Goal: Transaction & Acquisition: Purchase product/service

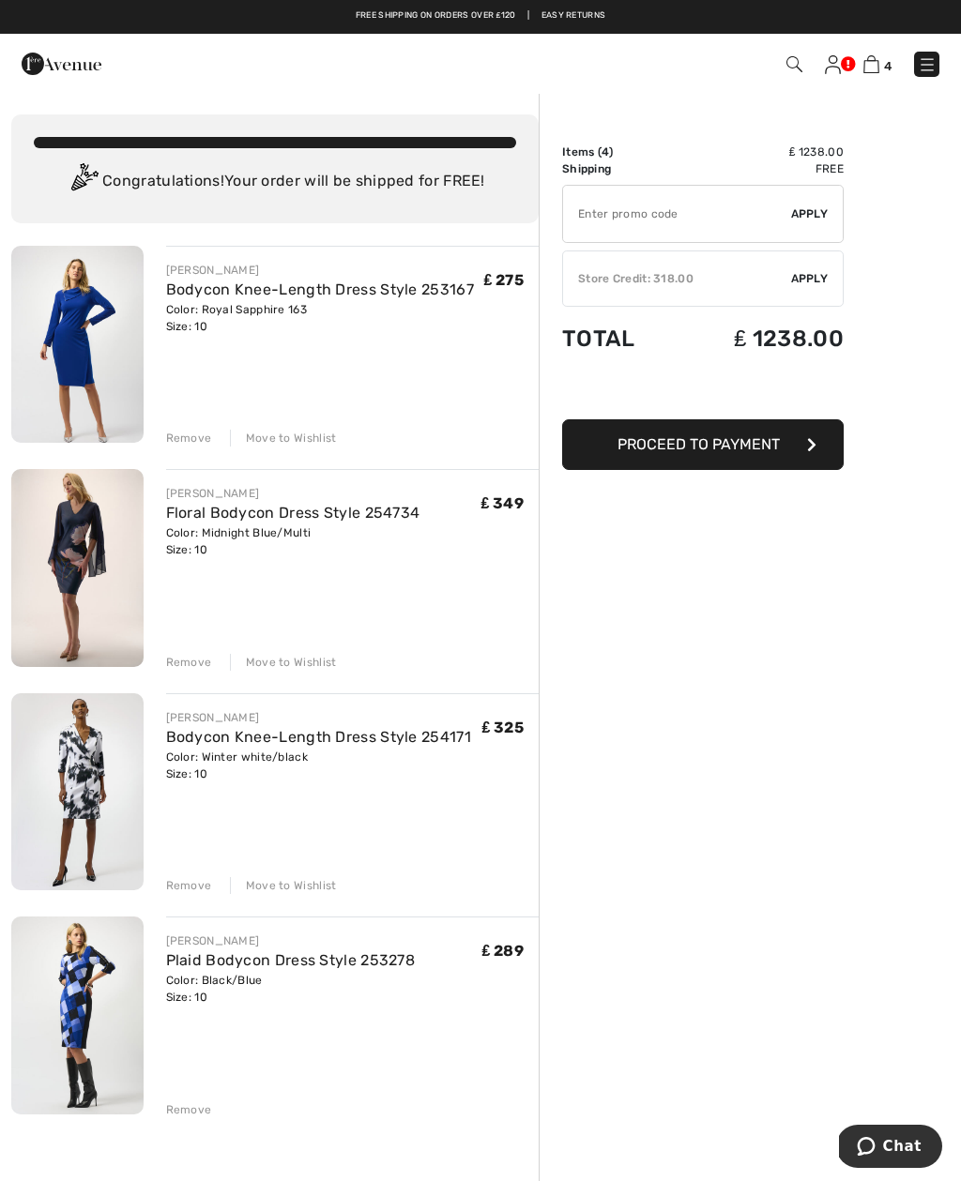
click at [839, 62] on img at bounding box center [833, 64] width 16 height 19
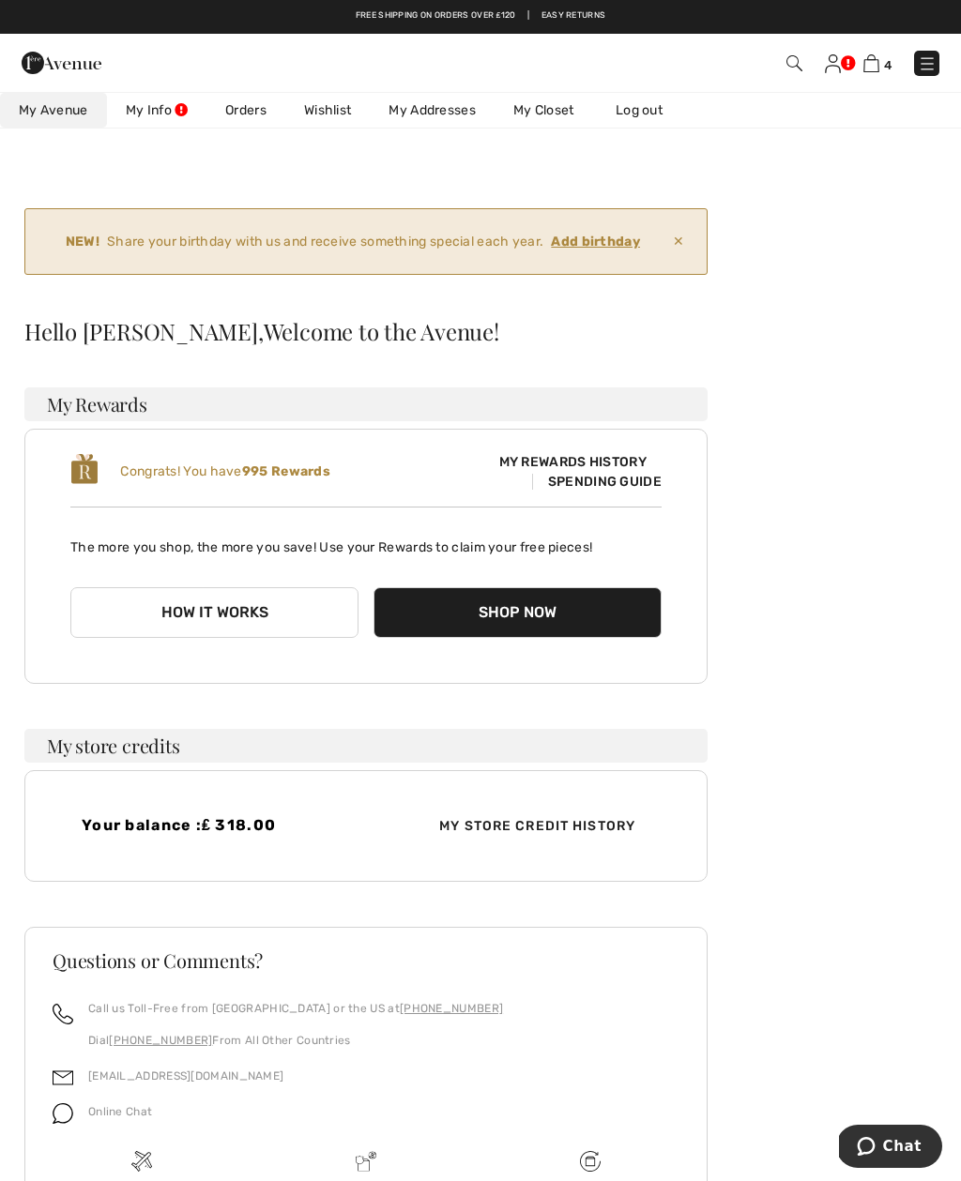
click at [610, 484] on span "Spending Guide" at bounding box center [596, 482] width 129 height 16
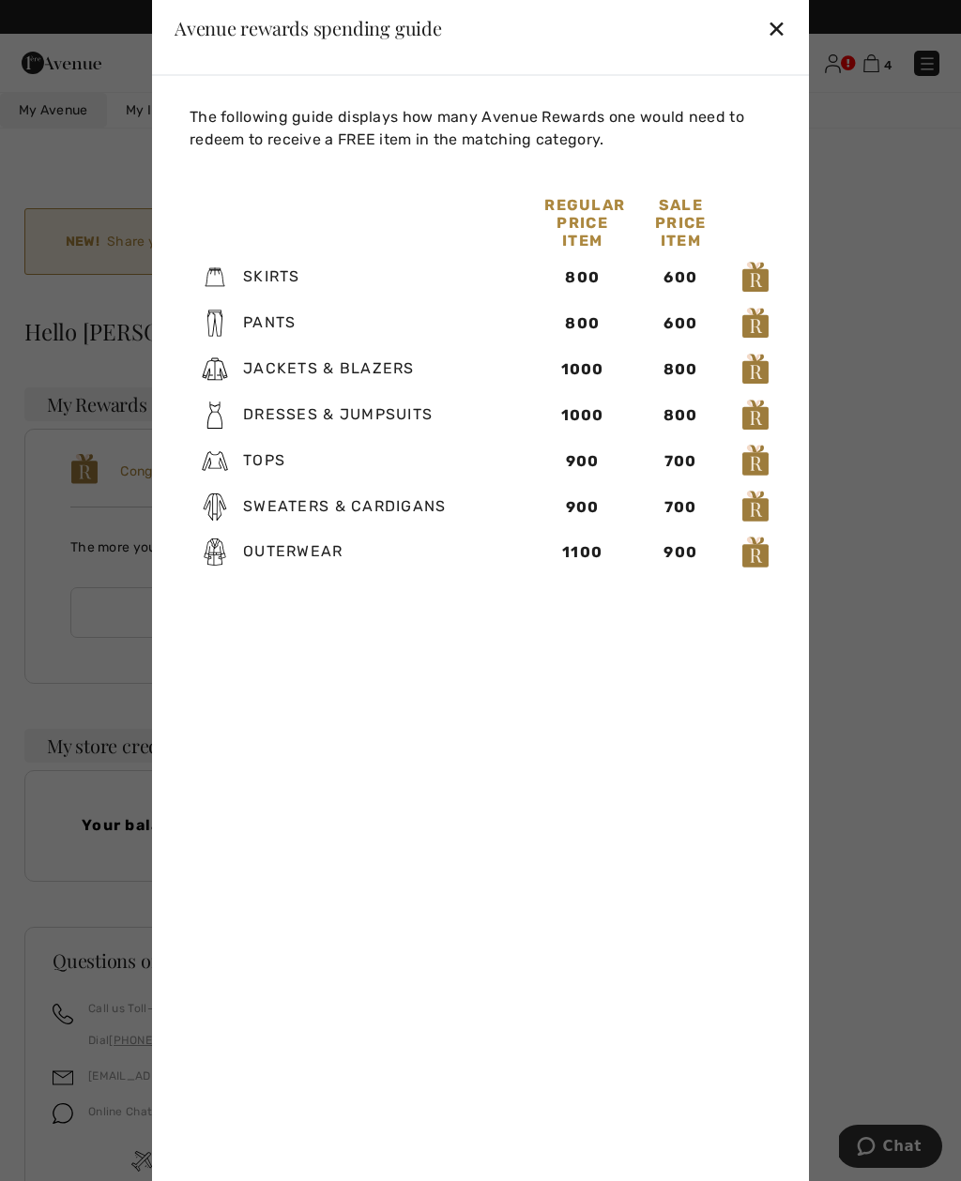
click at [782, 43] on div "✕" at bounding box center [777, 27] width 20 height 39
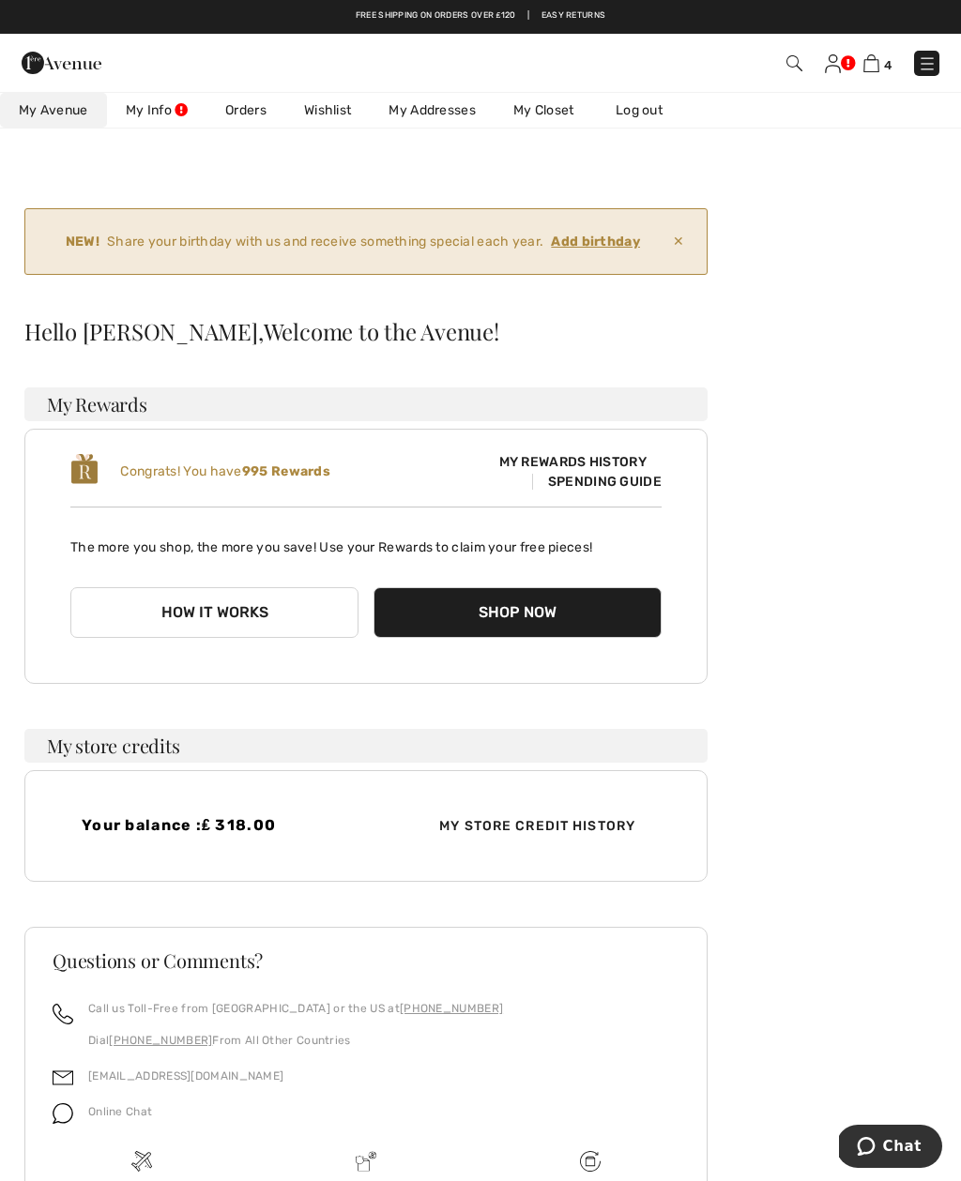
click at [876, 62] on img at bounding box center [871, 63] width 16 height 18
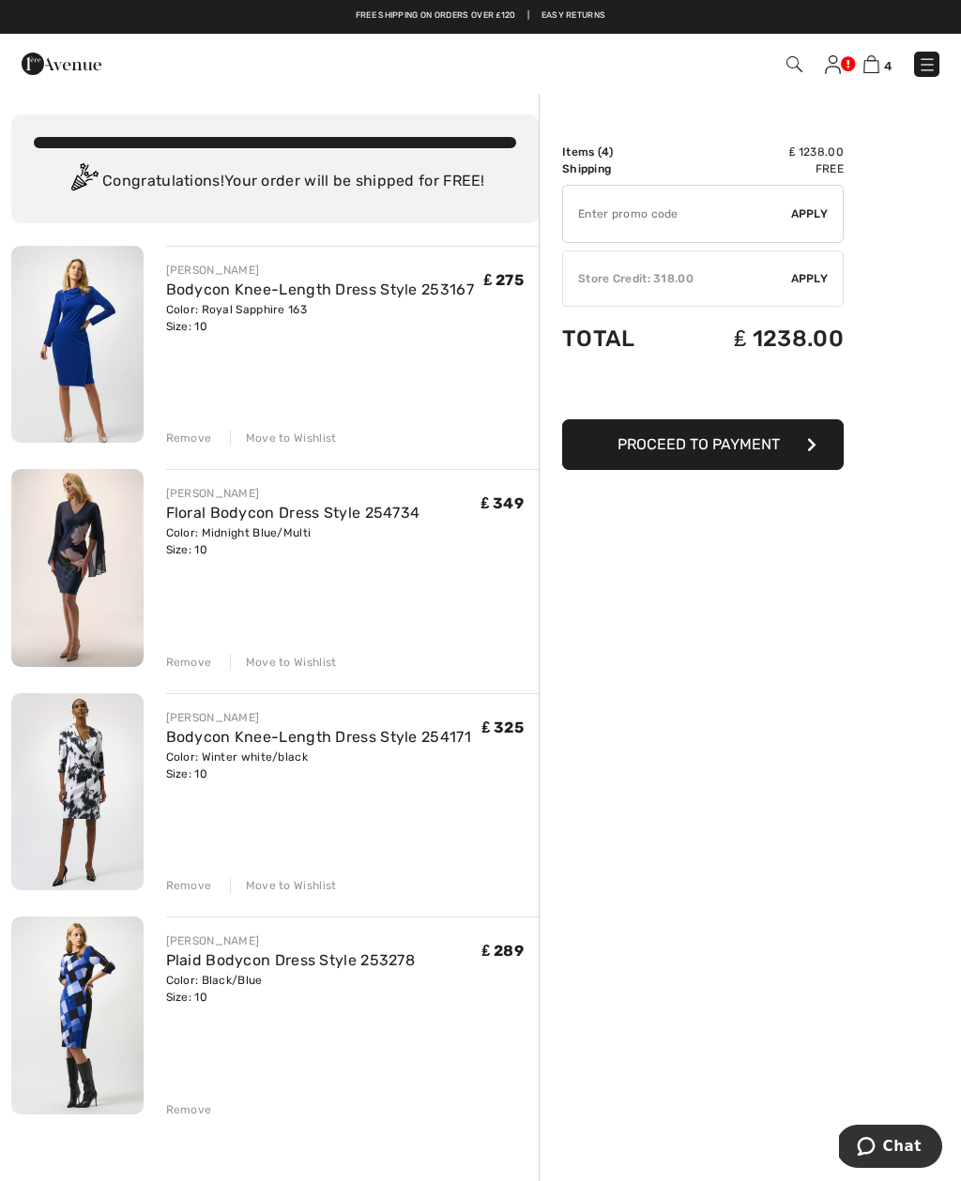
click at [265, 745] on link "Bodycon Knee-Length Dress Style 254171" at bounding box center [318, 737] width 305 height 18
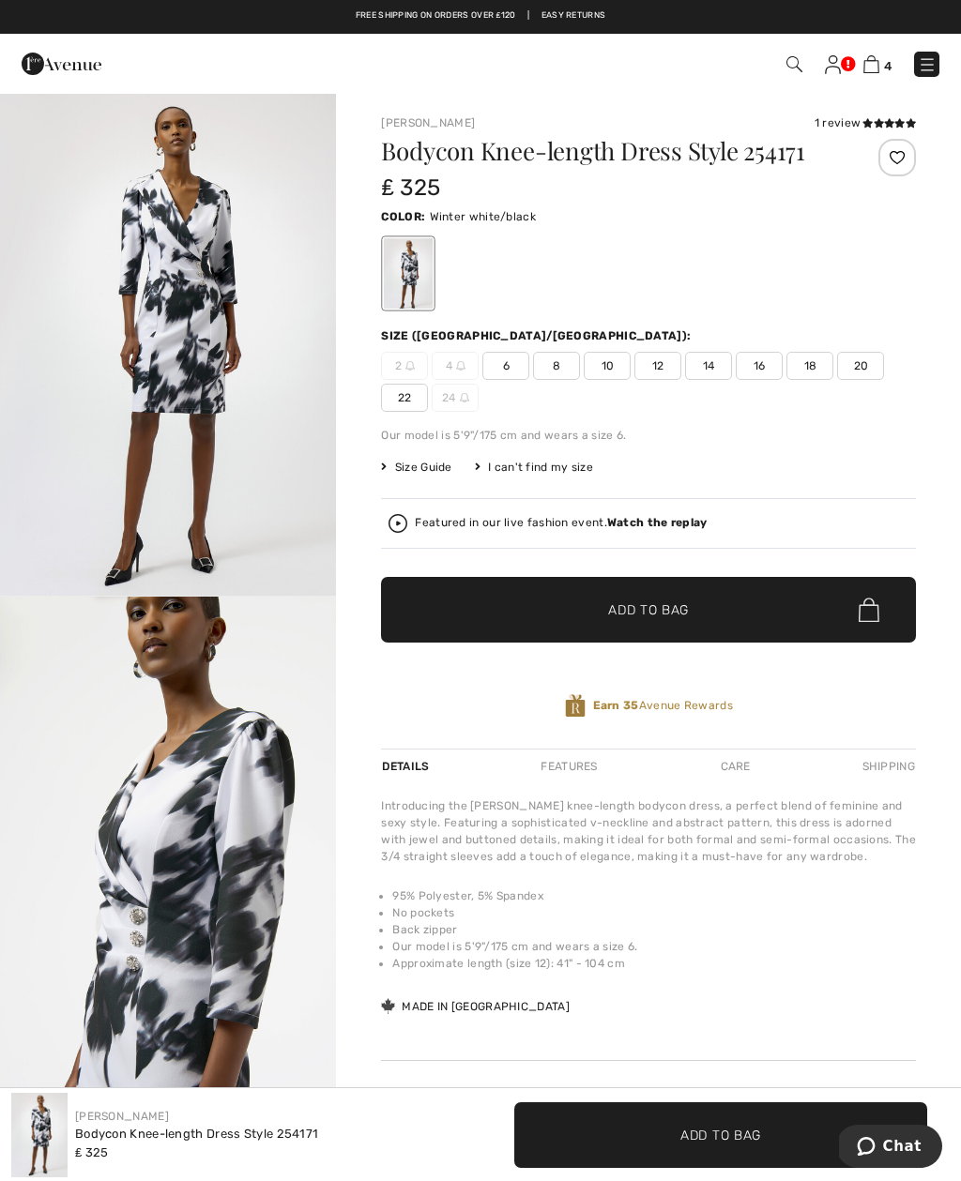
click at [890, 73] on span "4" at bounding box center [888, 66] width 8 height 14
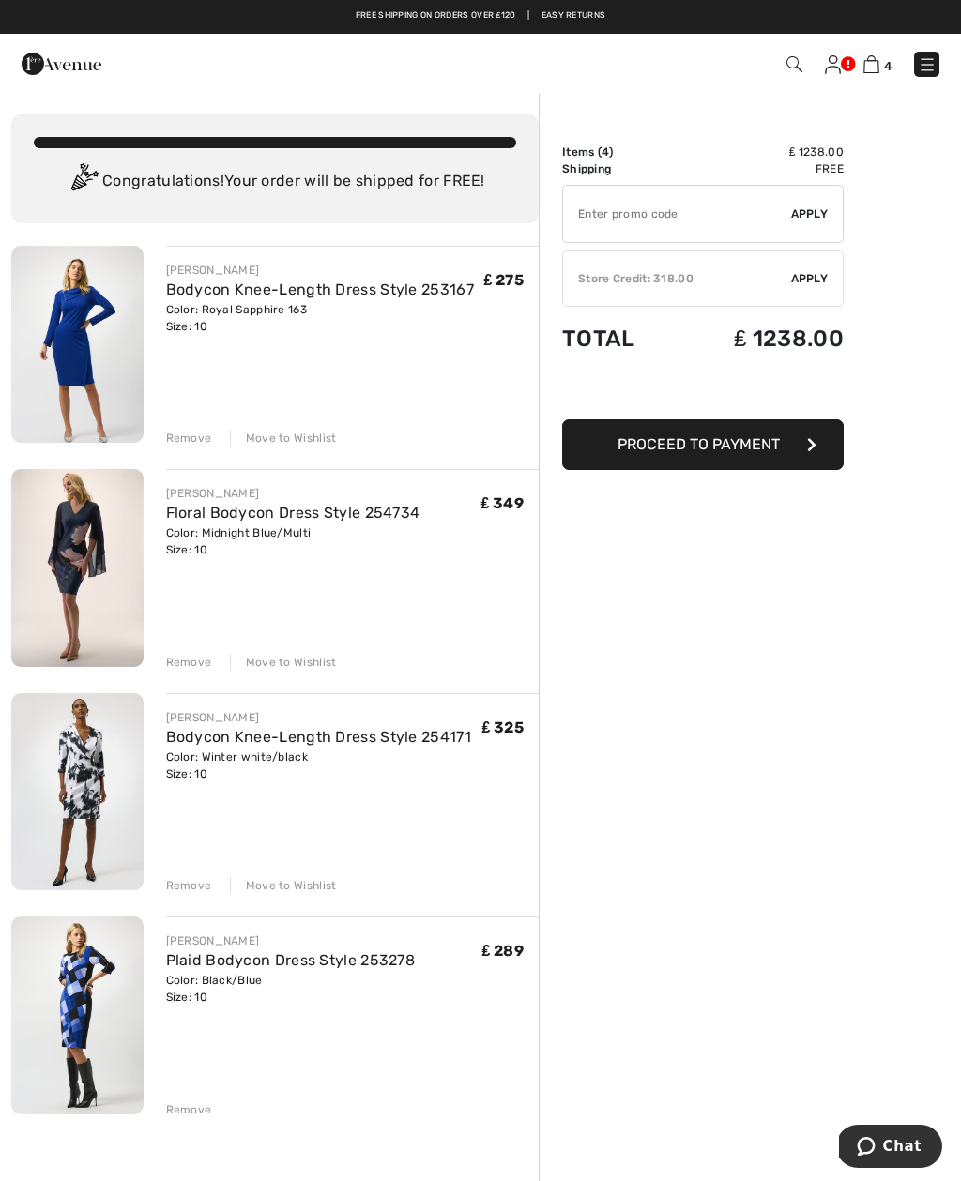
click at [185, 883] on div "Remove" at bounding box center [189, 885] width 46 height 17
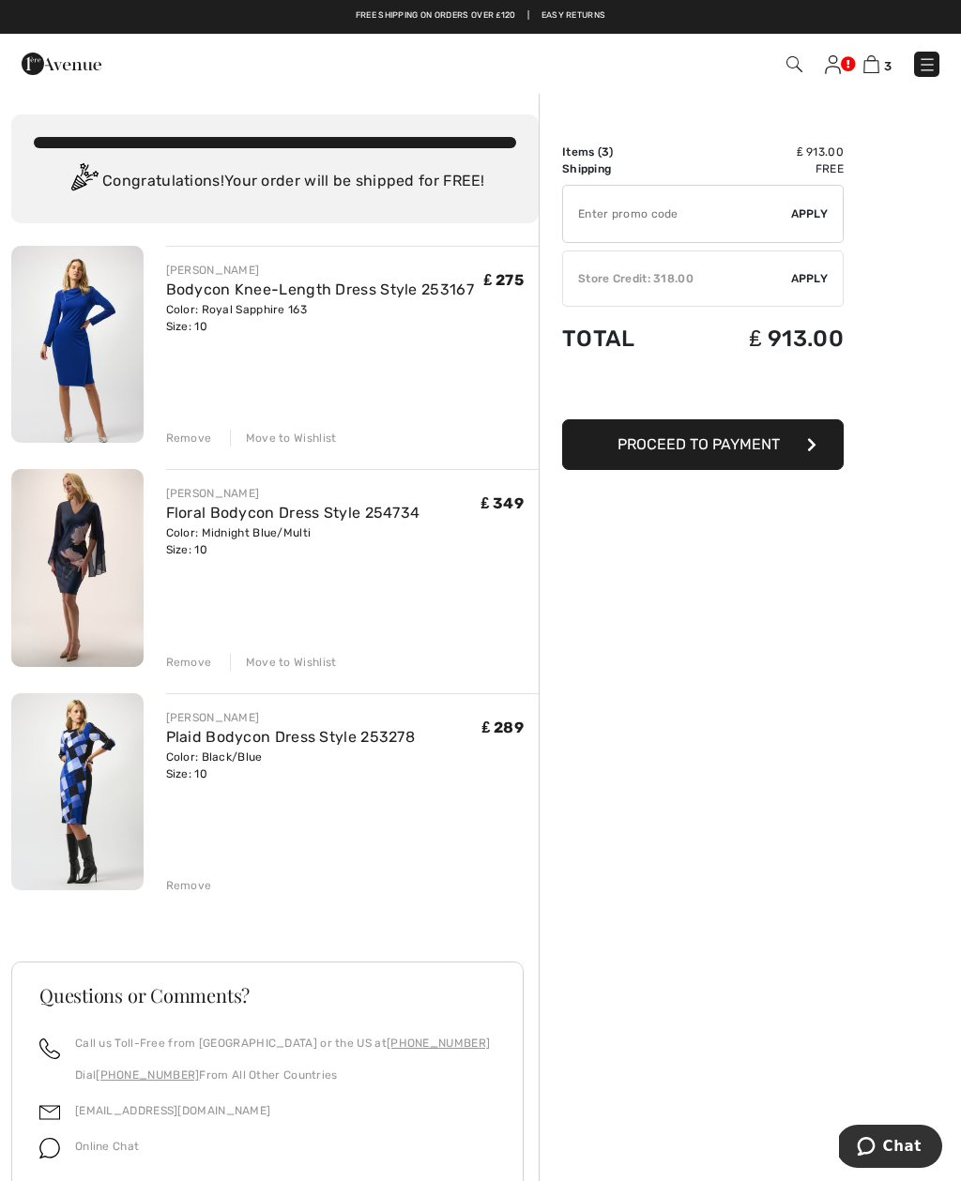
click at [189, 883] on div "Remove" at bounding box center [189, 885] width 46 height 17
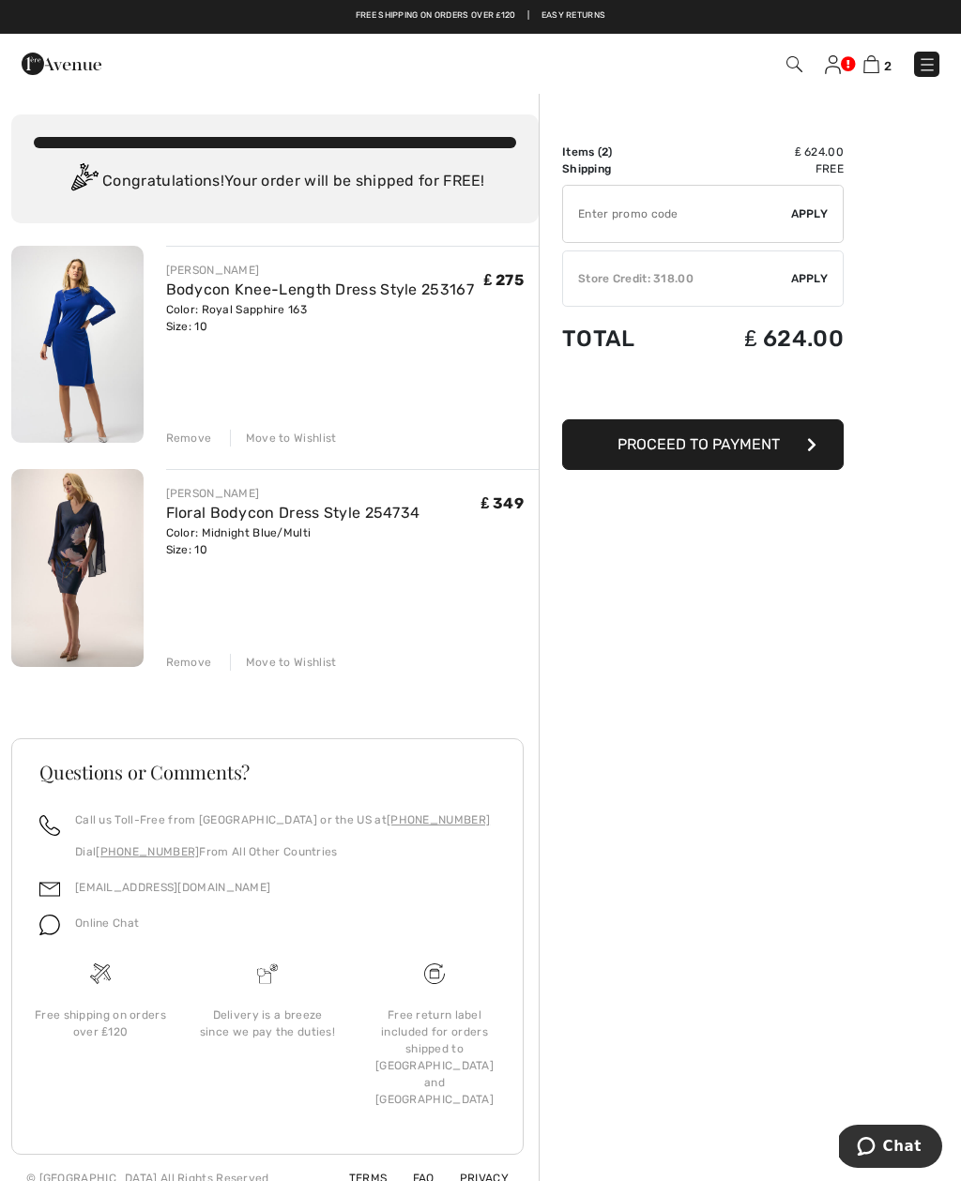
click at [204, 431] on div "Remove" at bounding box center [189, 438] width 46 height 17
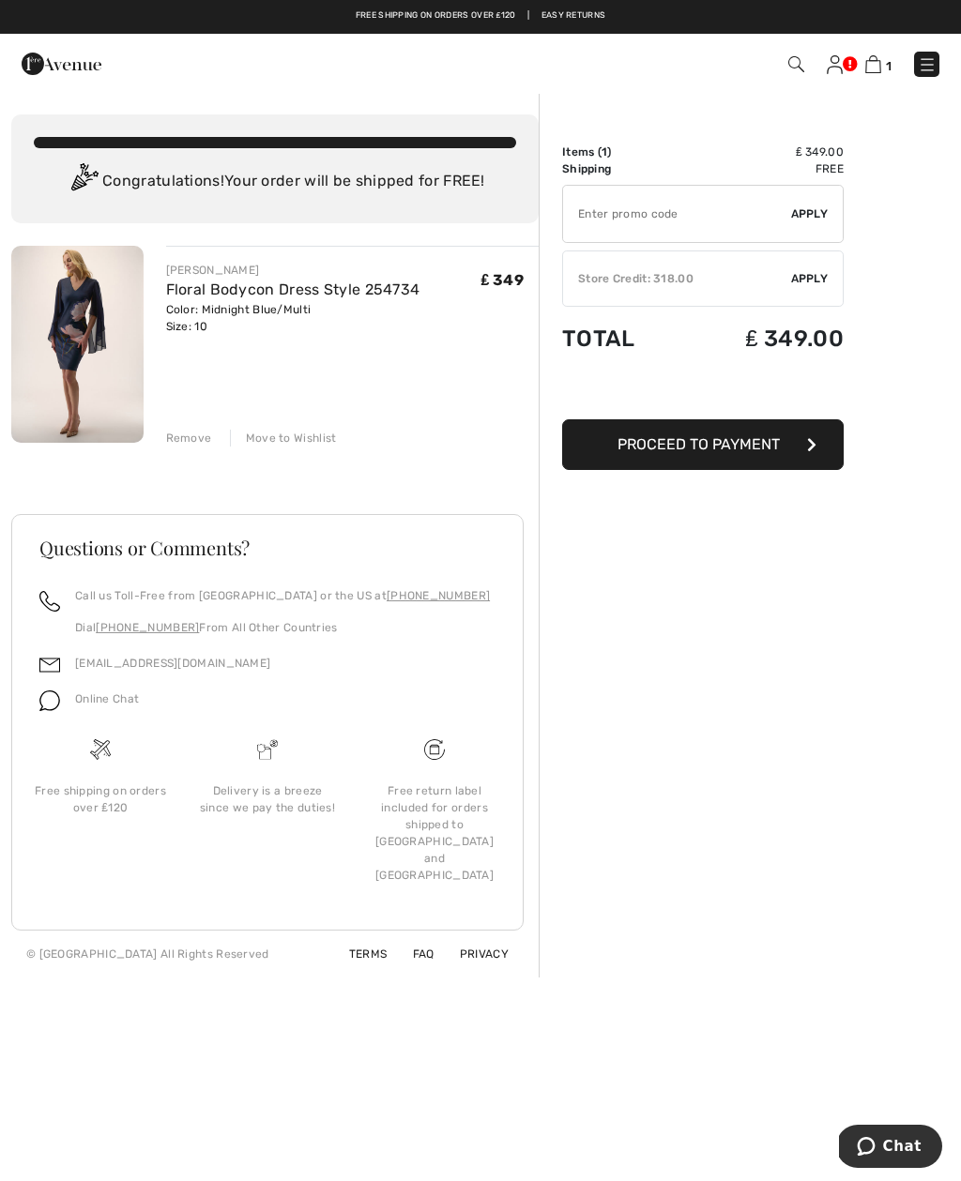
click at [761, 427] on button "Proceed to Payment" at bounding box center [702, 444] width 281 height 51
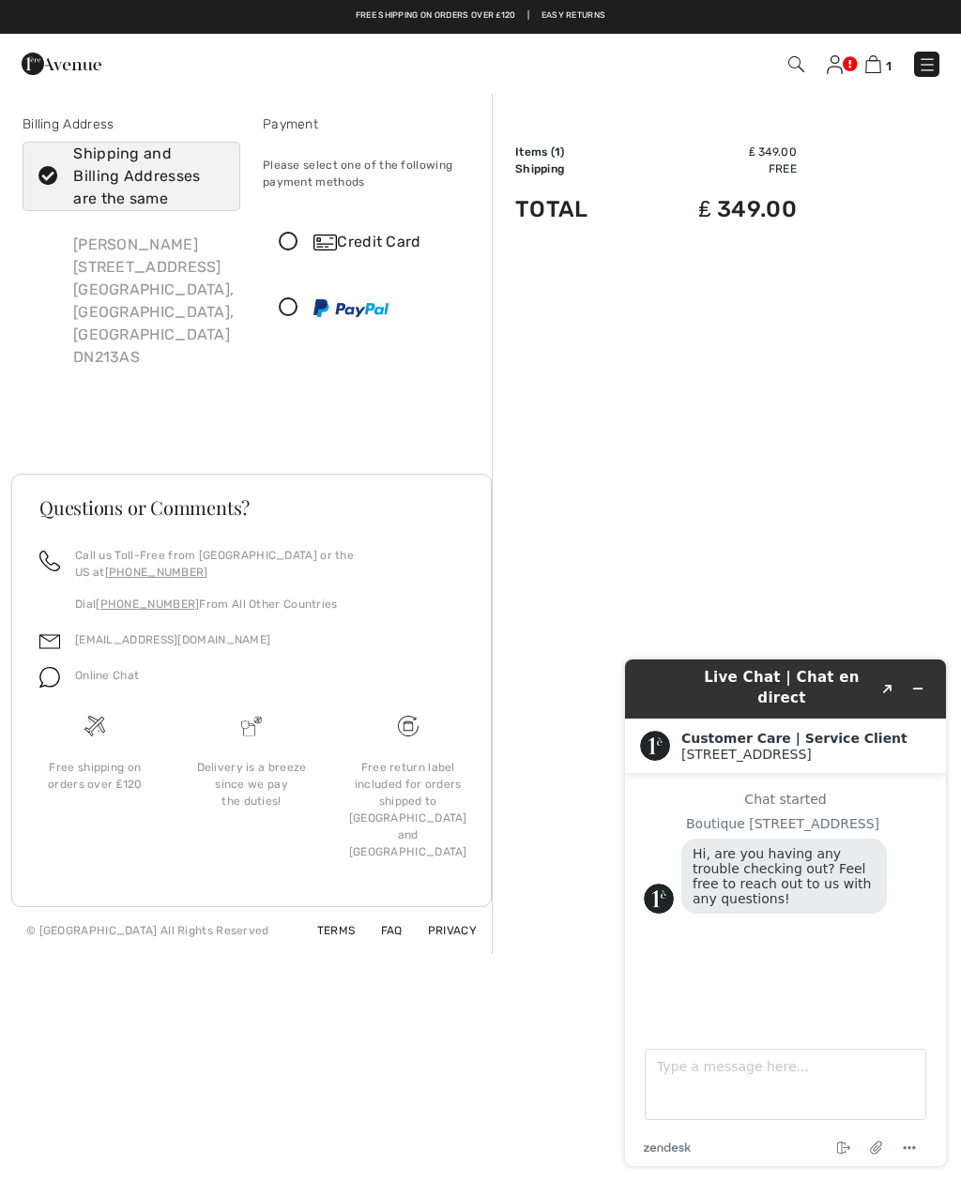
click at [832, 62] on img at bounding box center [835, 64] width 16 height 19
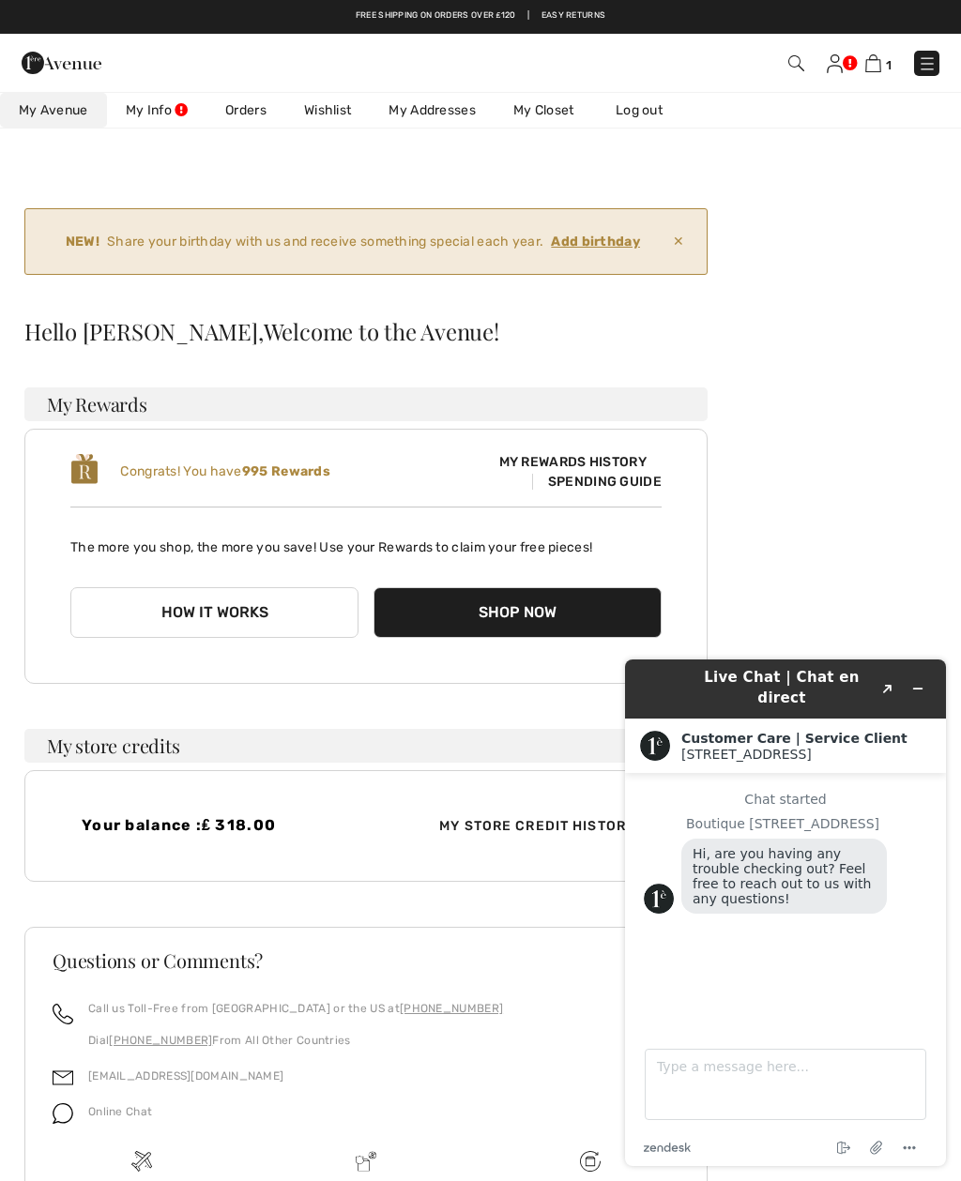
click at [493, 822] on span "My Store Credit History" at bounding box center [537, 826] width 226 height 20
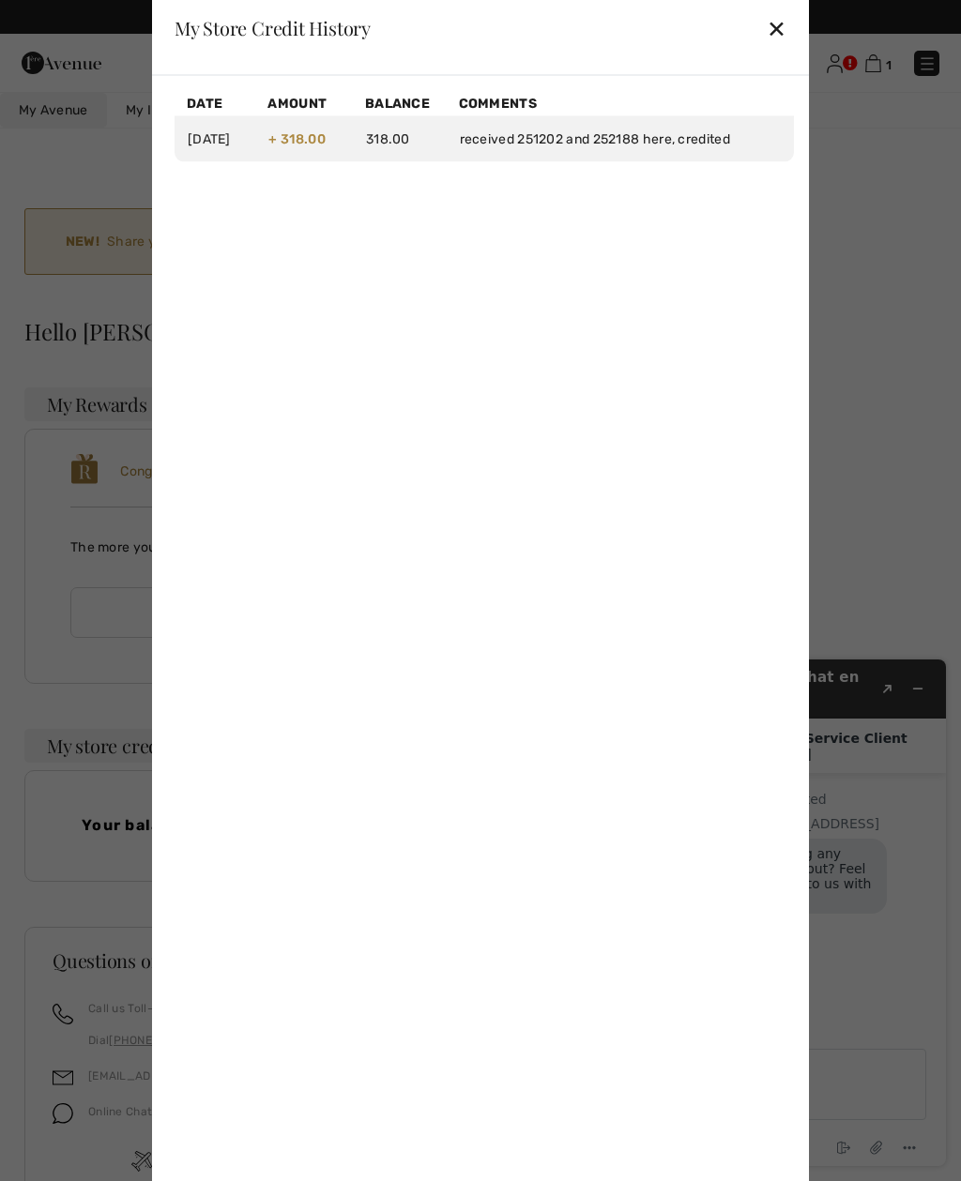
click at [755, 44] on div "My Store Credit History ✕" at bounding box center [480, 28] width 657 height 94
click at [762, 43] on div "My Store Credit History ✕" at bounding box center [480, 28] width 657 height 94
click at [758, 38] on div "My Store Credit History ✕" at bounding box center [480, 28] width 657 height 94
click at [783, 27] on div "✕" at bounding box center [777, 27] width 20 height 39
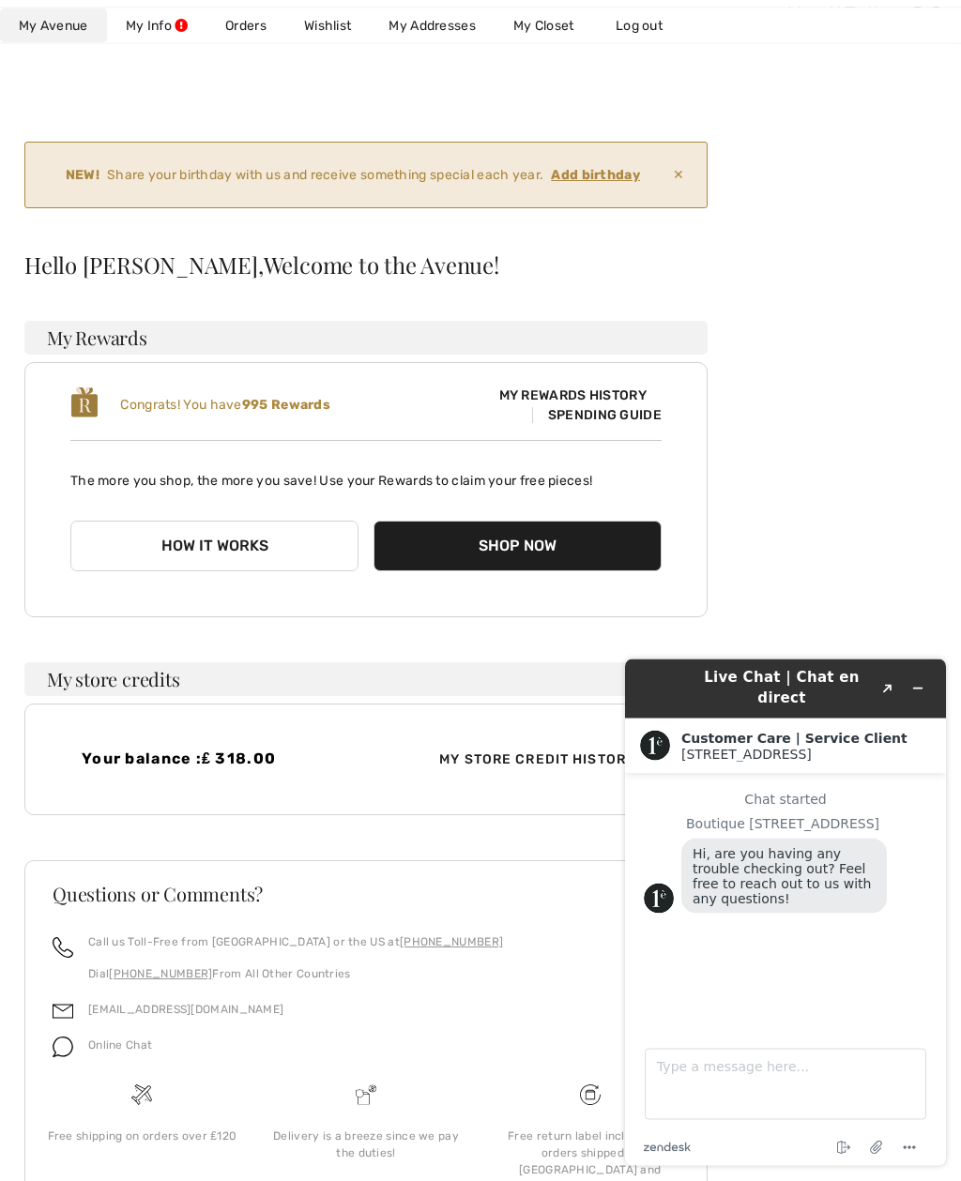
scroll to position [81, 0]
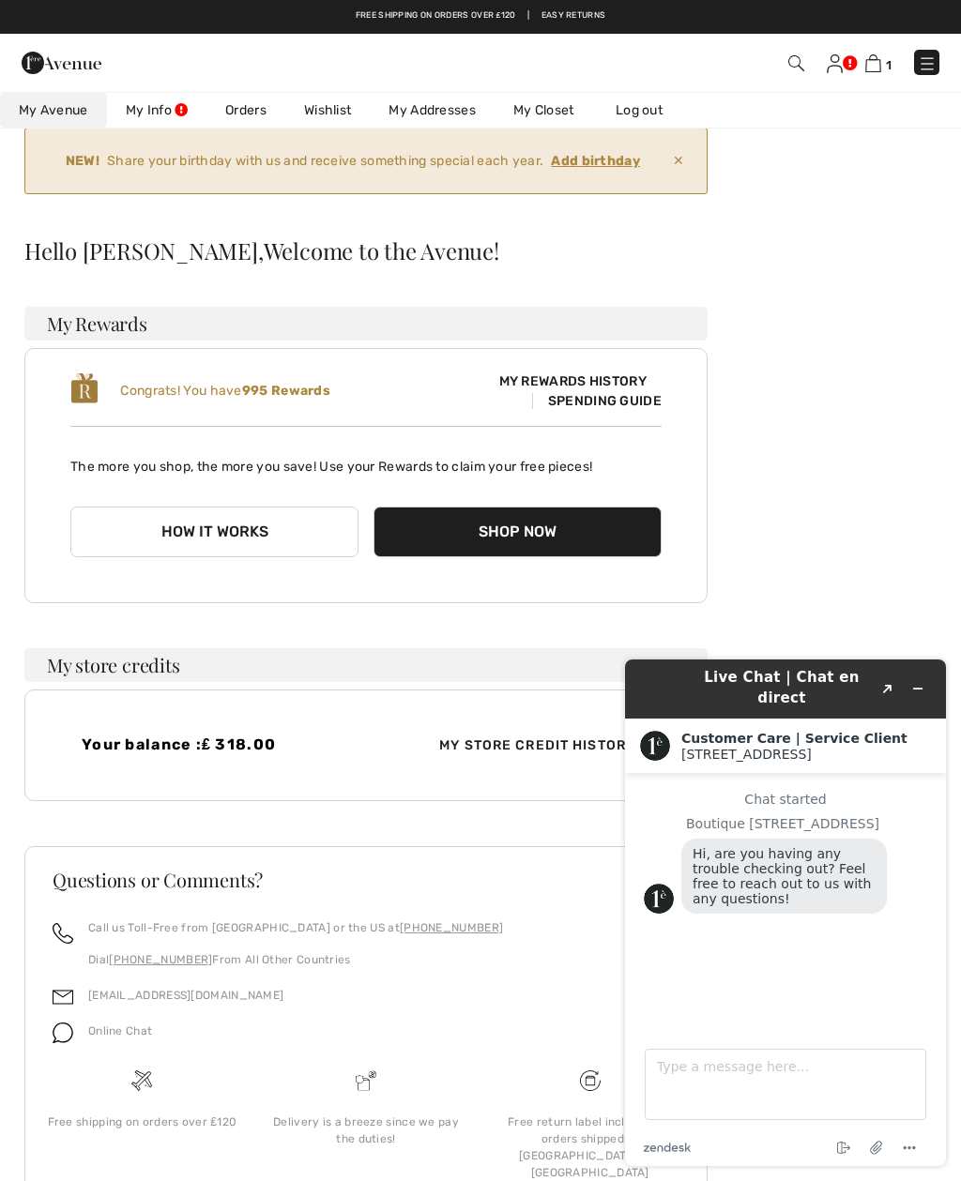
click at [127, 684] on div "Hello Amanda, Welcome to the Avenue! My Rewards Congrats! You have 995 Rewards …" at bounding box center [365, 520] width 683 height 562
click at [230, 754] on div "Your balance : ₤ 318.00" at bounding box center [218, 746] width 296 height 20
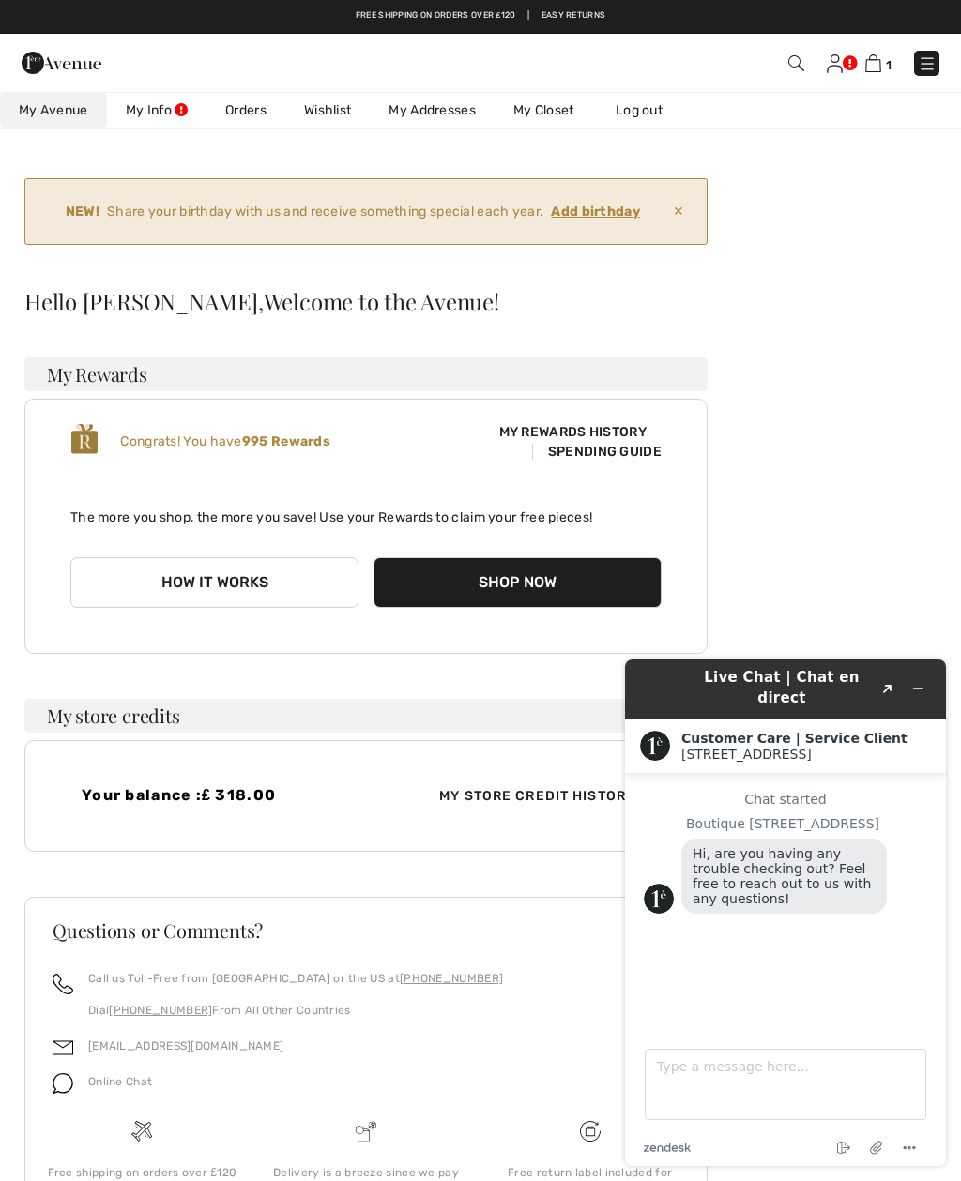
scroll to position [0, 0]
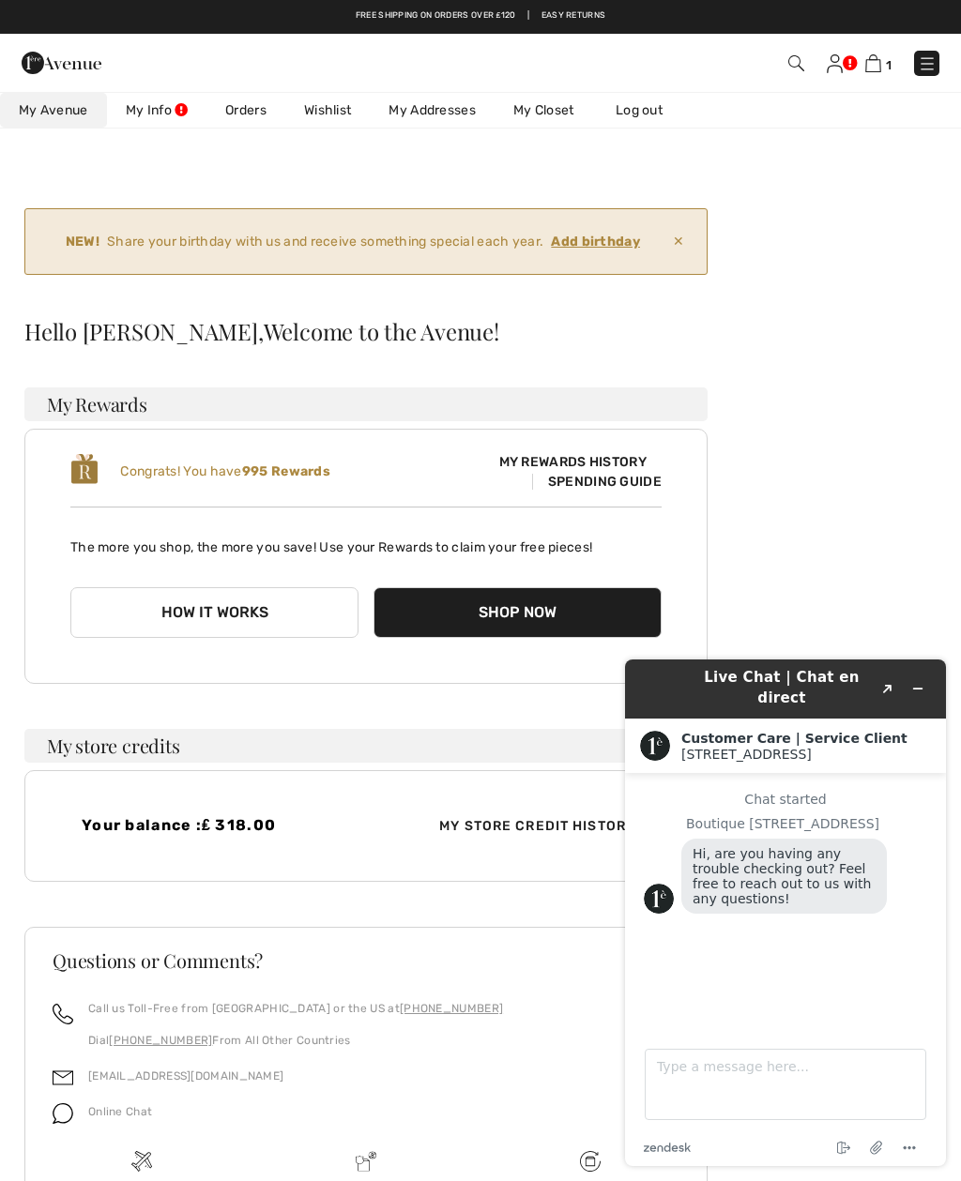
click at [884, 48] on div "1 Checkout" at bounding box center [678, 63] width 552 height 38
click at [871, 66] on img at bounding box center [873, 63] width 16 height 18
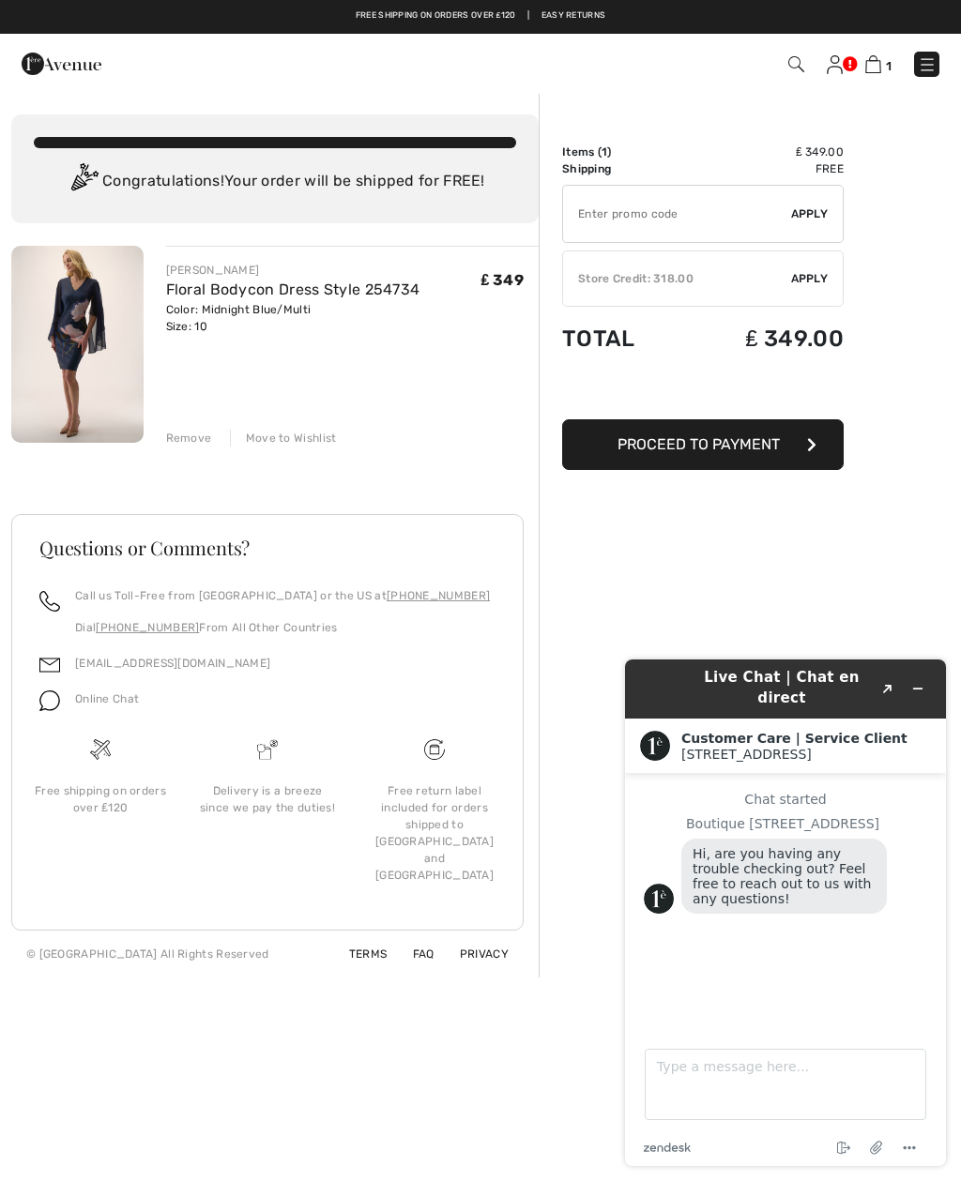
click at [800, 281] on span "Apply" at bounding box center [810, 278] width 38 height 17
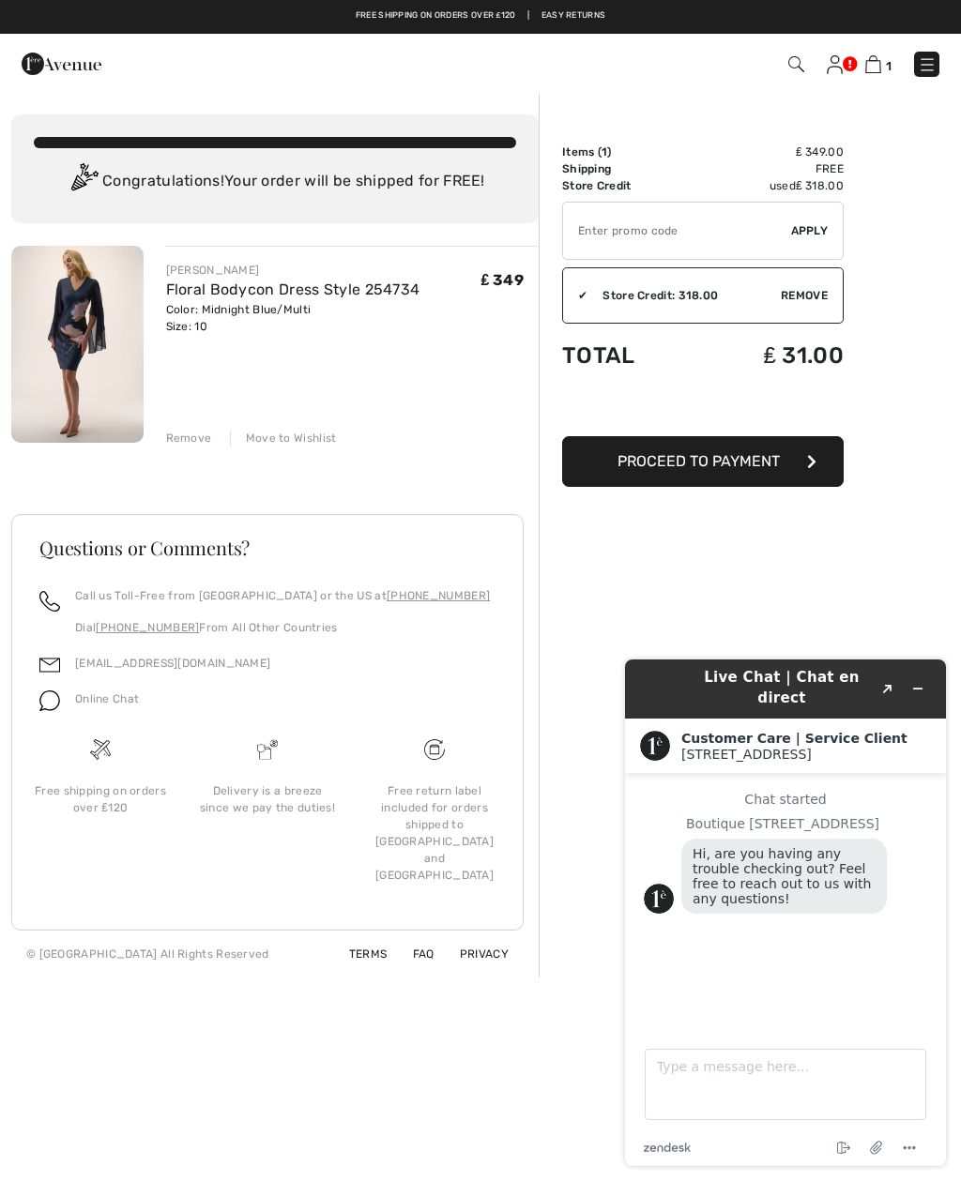
click at [692, 471] on button "Proceed to Payment" at bounding box center [702, 461] width 281 height 51
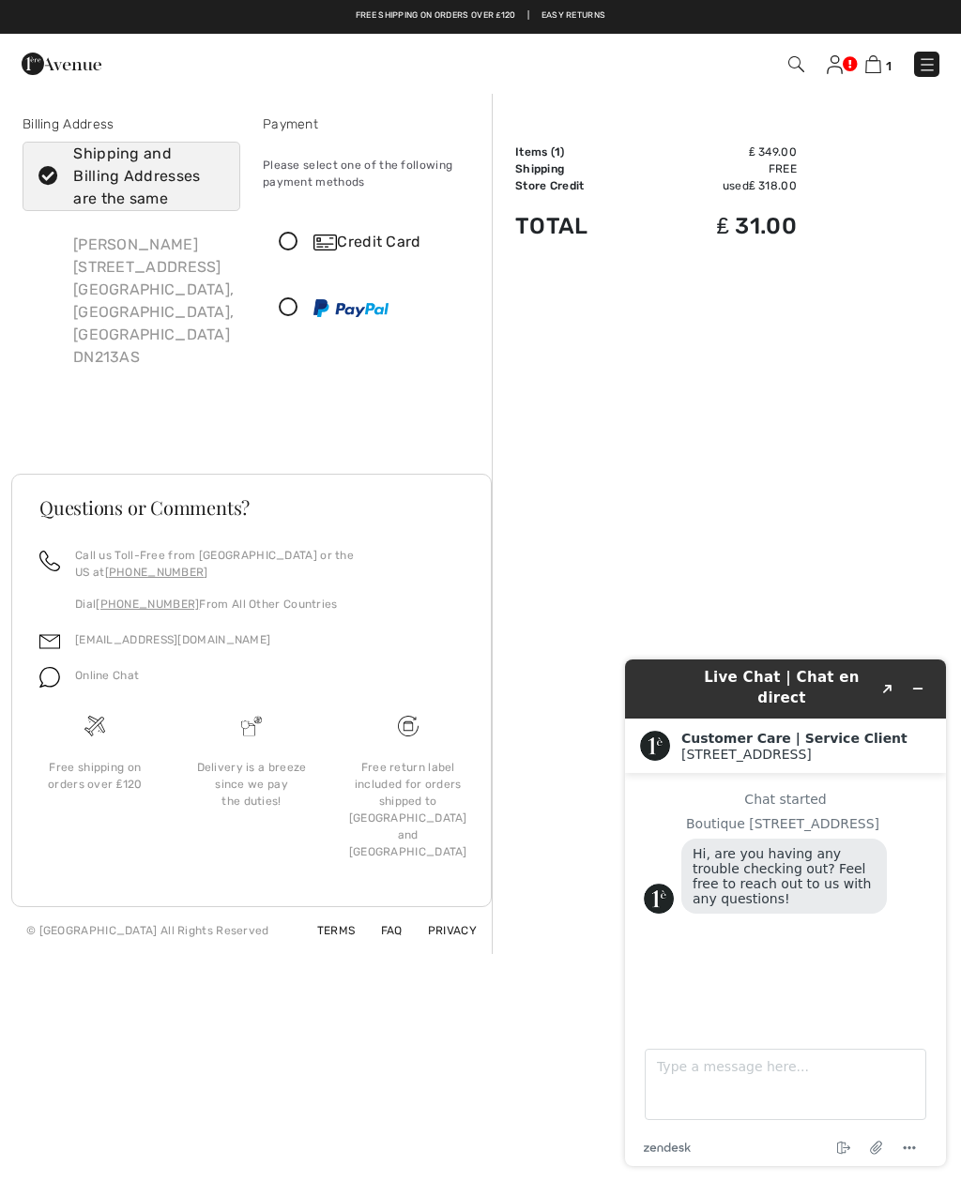
click at [286, 305] on icon at bounding box center [289, 308] width 50 height 20
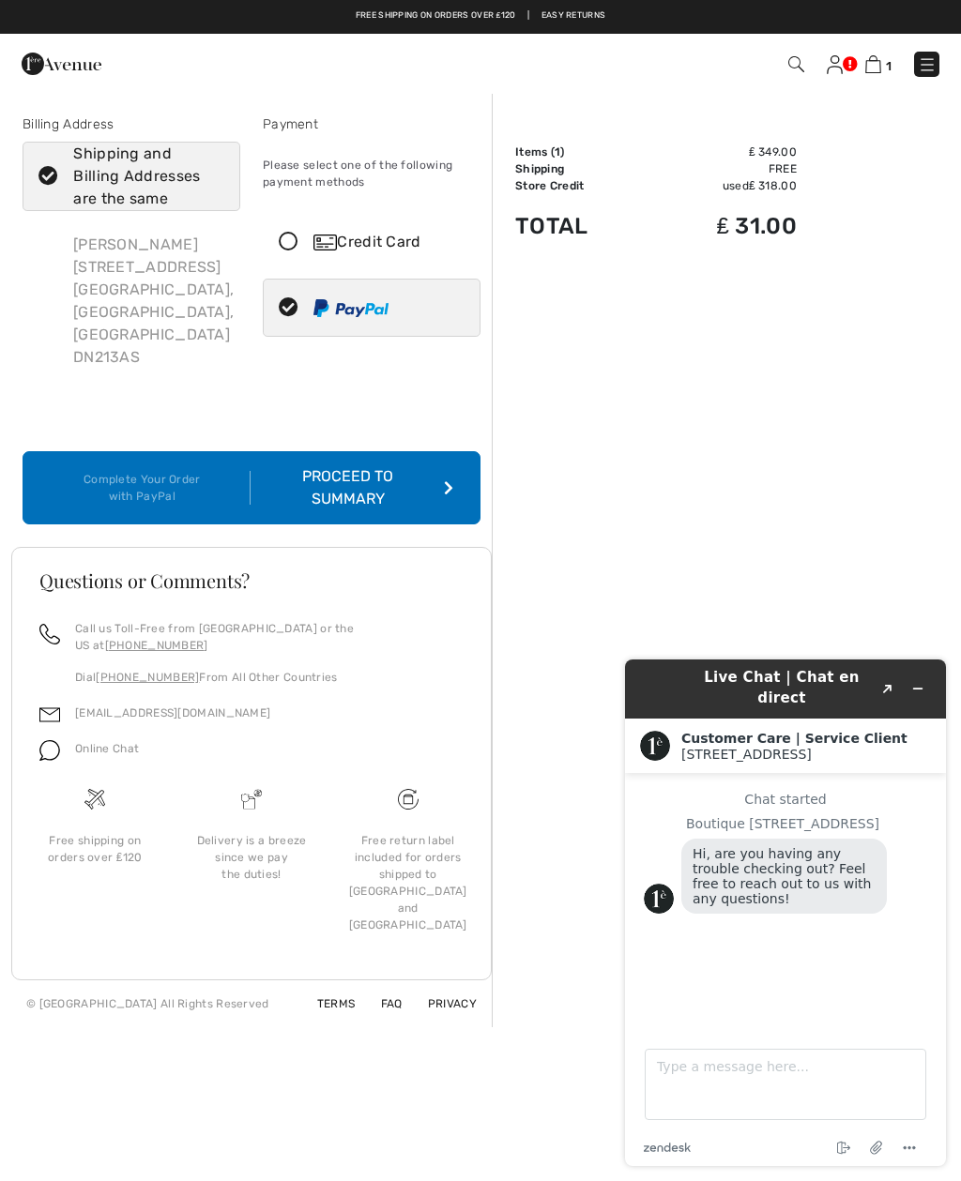
click at [350, 496] on div "Proceed to Summary" at bounding box center [352, 487] width 203 height 45
click at [362, 490] on div "Proceed to Summary" at bounding box center [352, 487] width 203 height 45
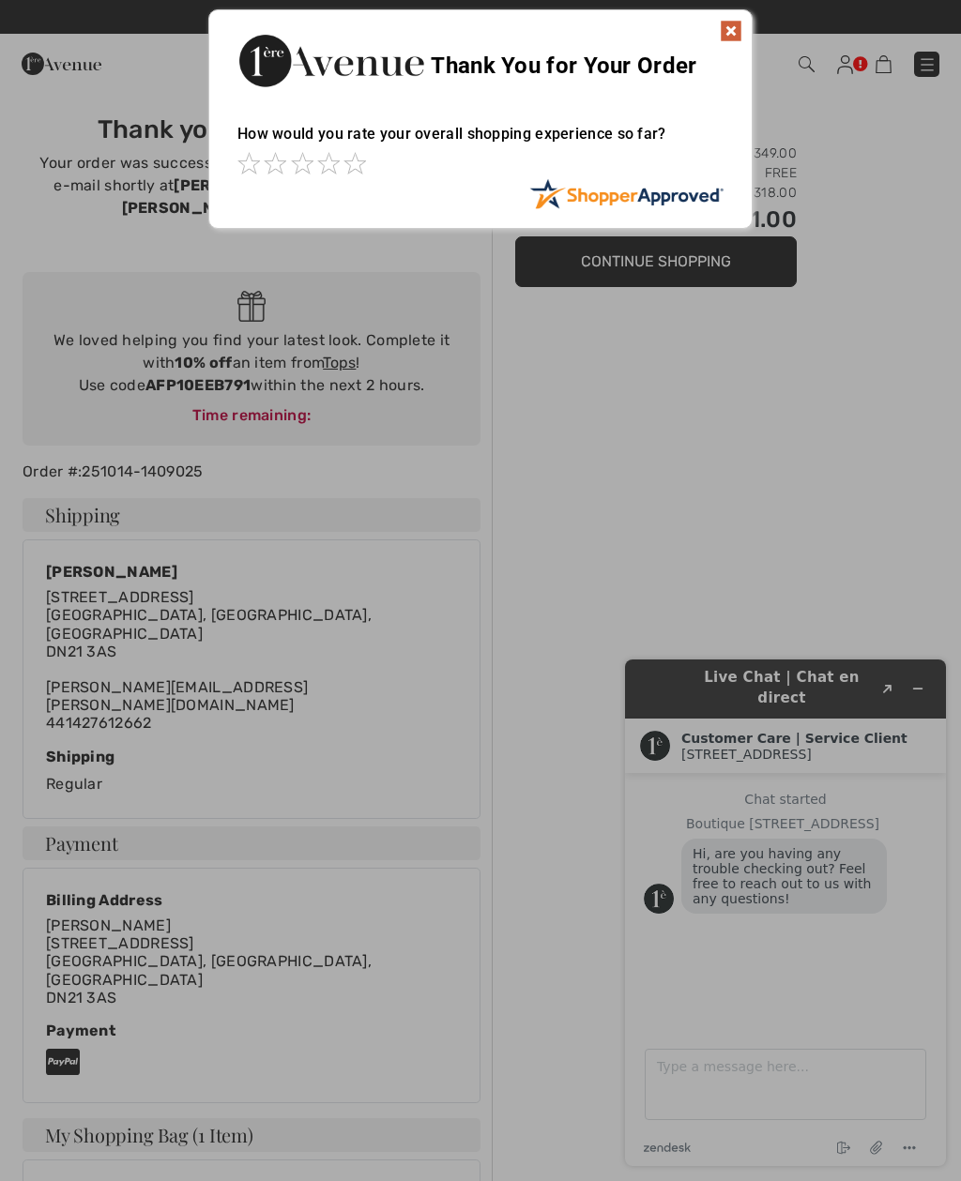
click at [738, 26] on img at bounding box center [731, 31] width 23 height 23
